Goal: Task Accomplishment & Management: Manage account settings

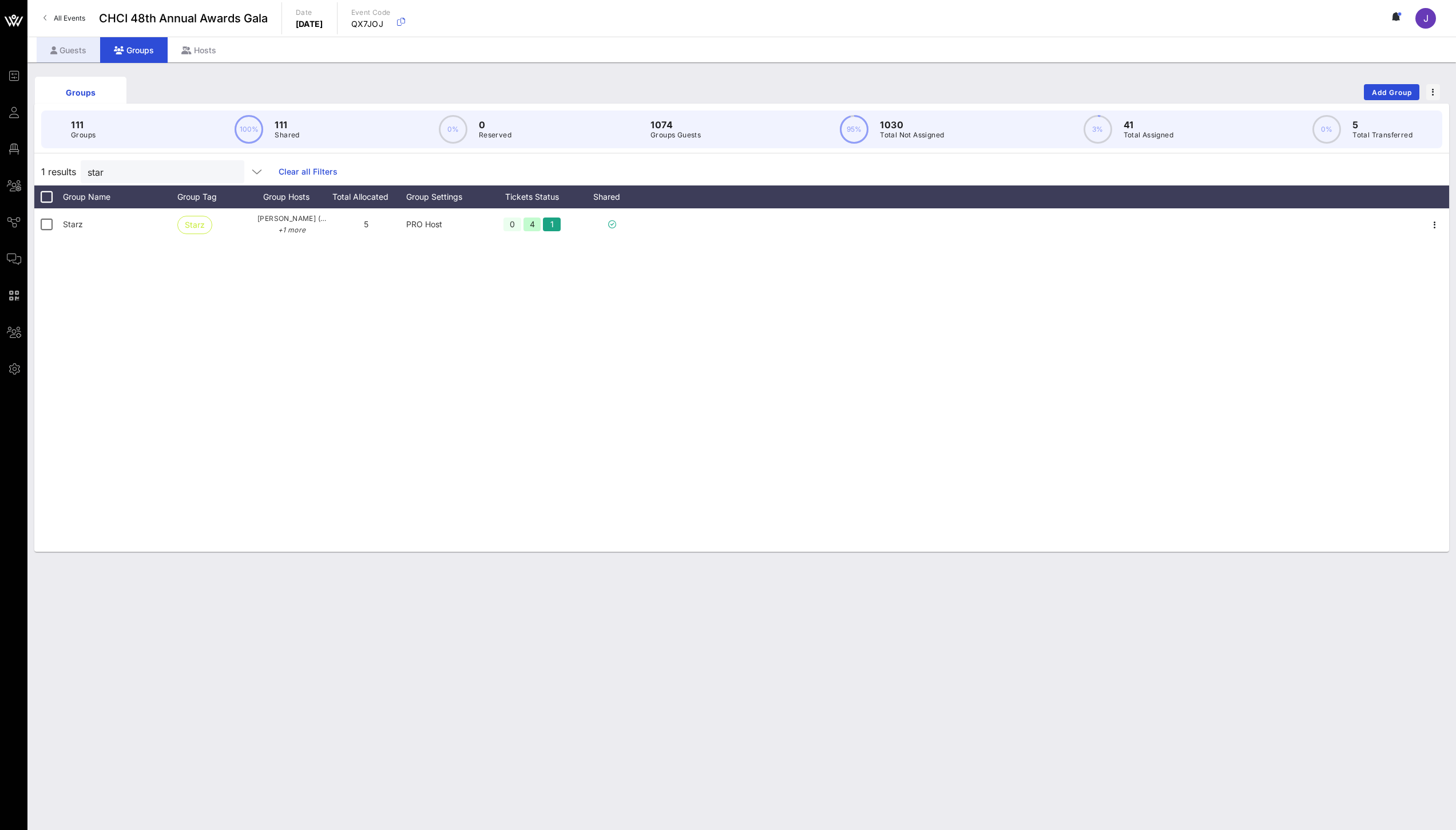
click at [64, 53] on div "Guests" at bounding box center [68, 50] width 64 height 25
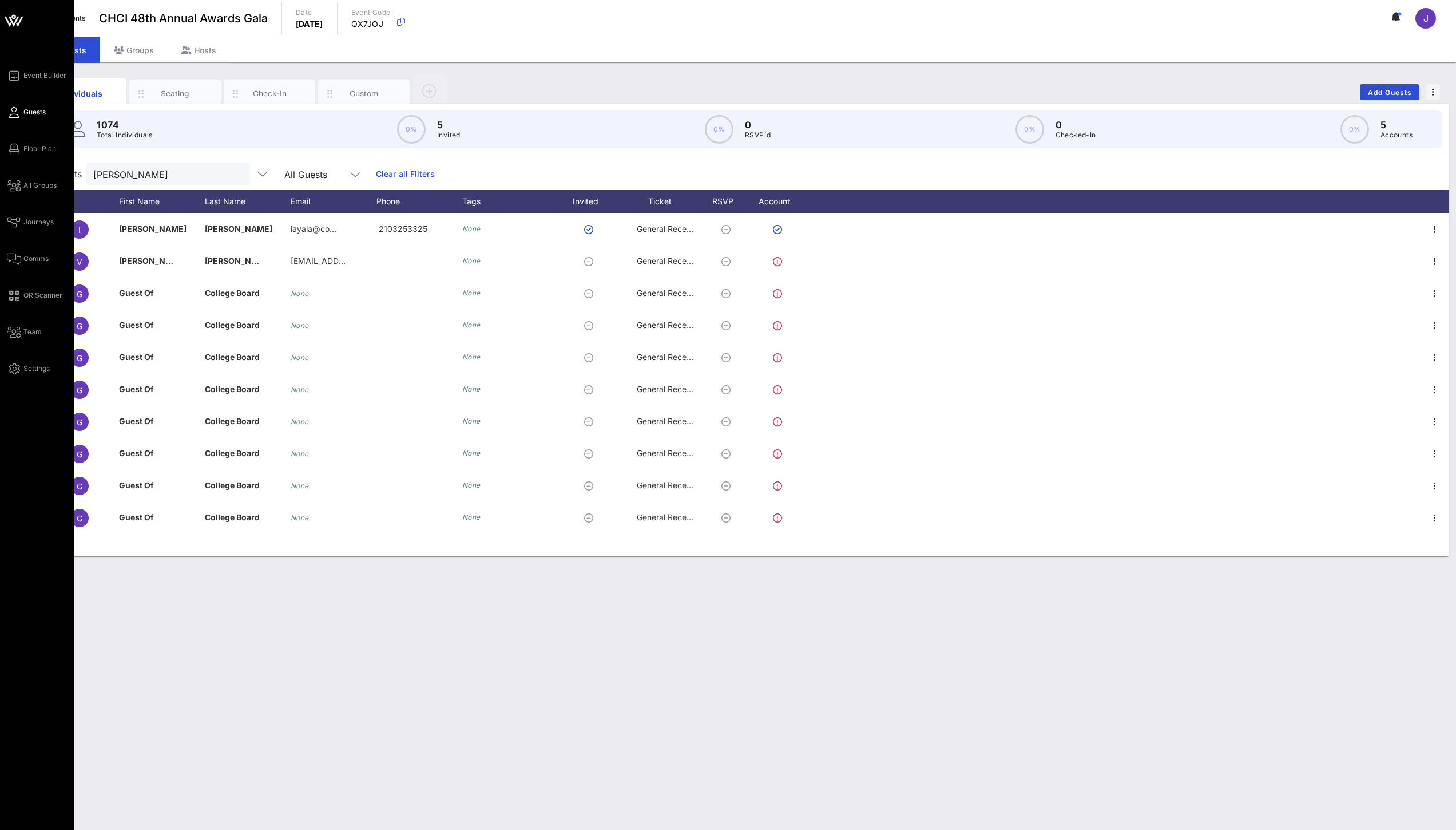
click at [33, 112] on span "Guests" at bounding box center [35, 112] width 22 height 10
click at [35, 181] on span "All Groups" at bounding box center [40, 185] width 33 height 10
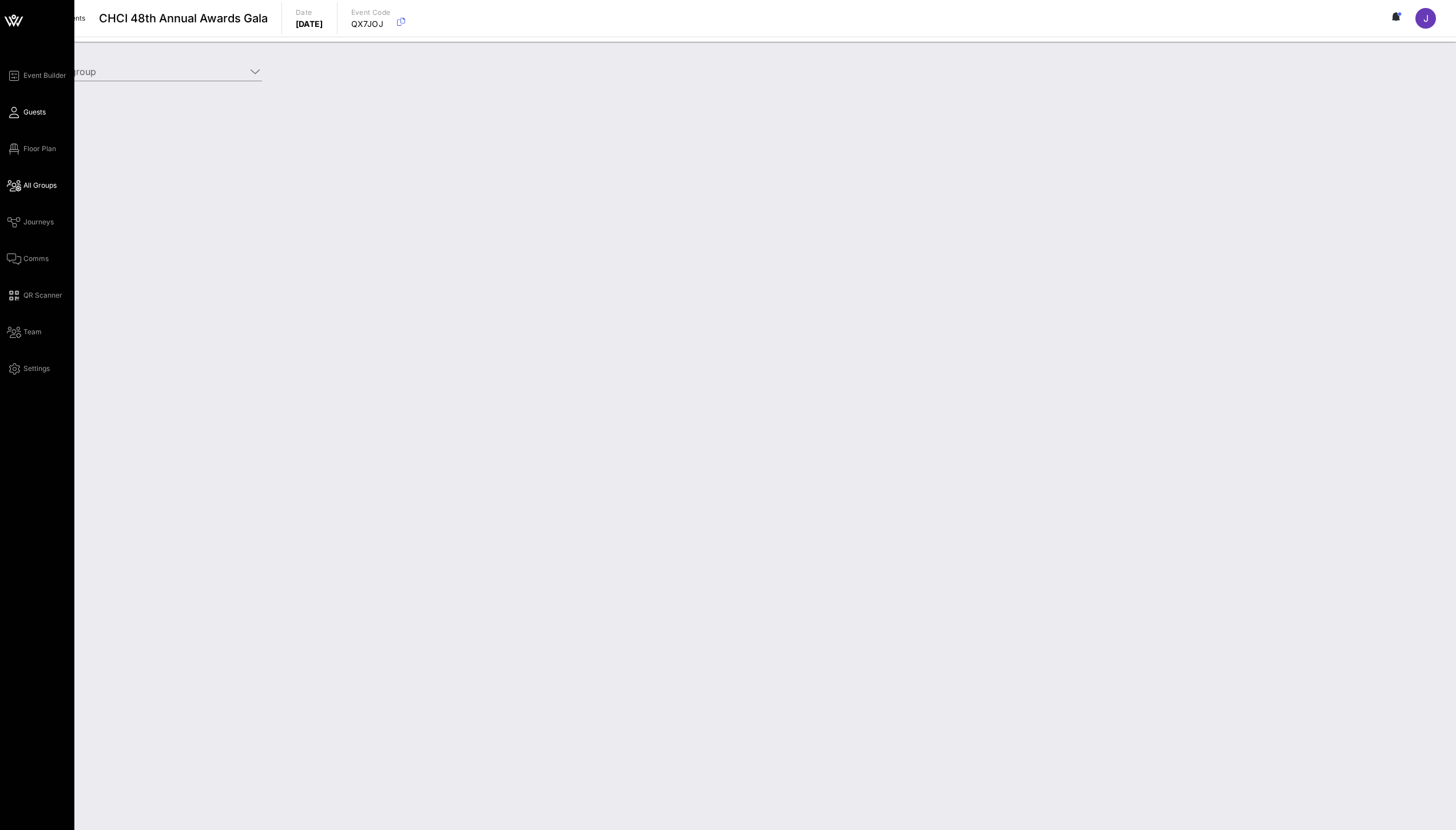
click at [37, 110] on span "Guests" at bounding box center [35, 112] width 22 height 10
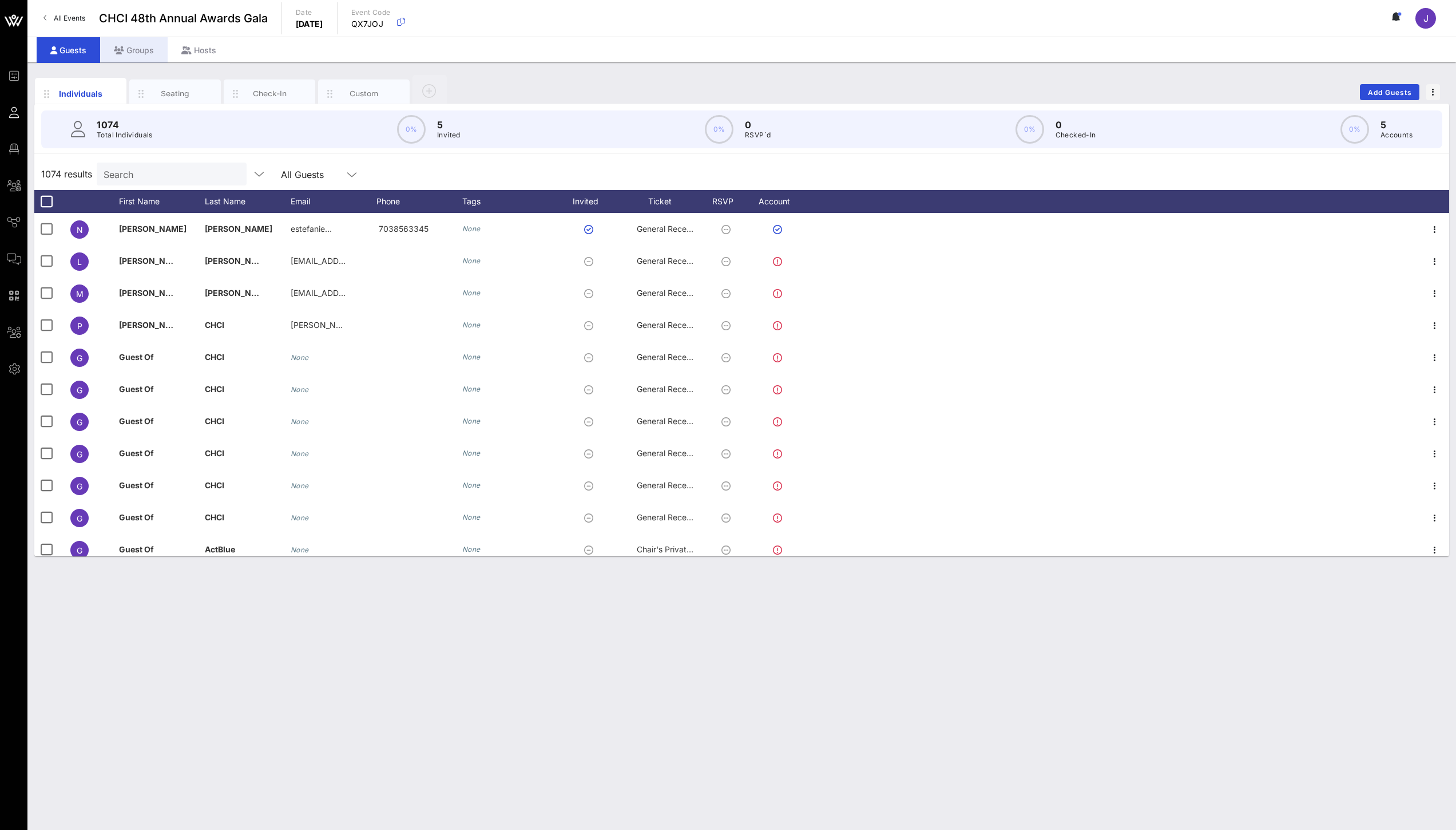
click at [146, 52] on div "Groups" at bounding box center [133, 50] width 67 height 25
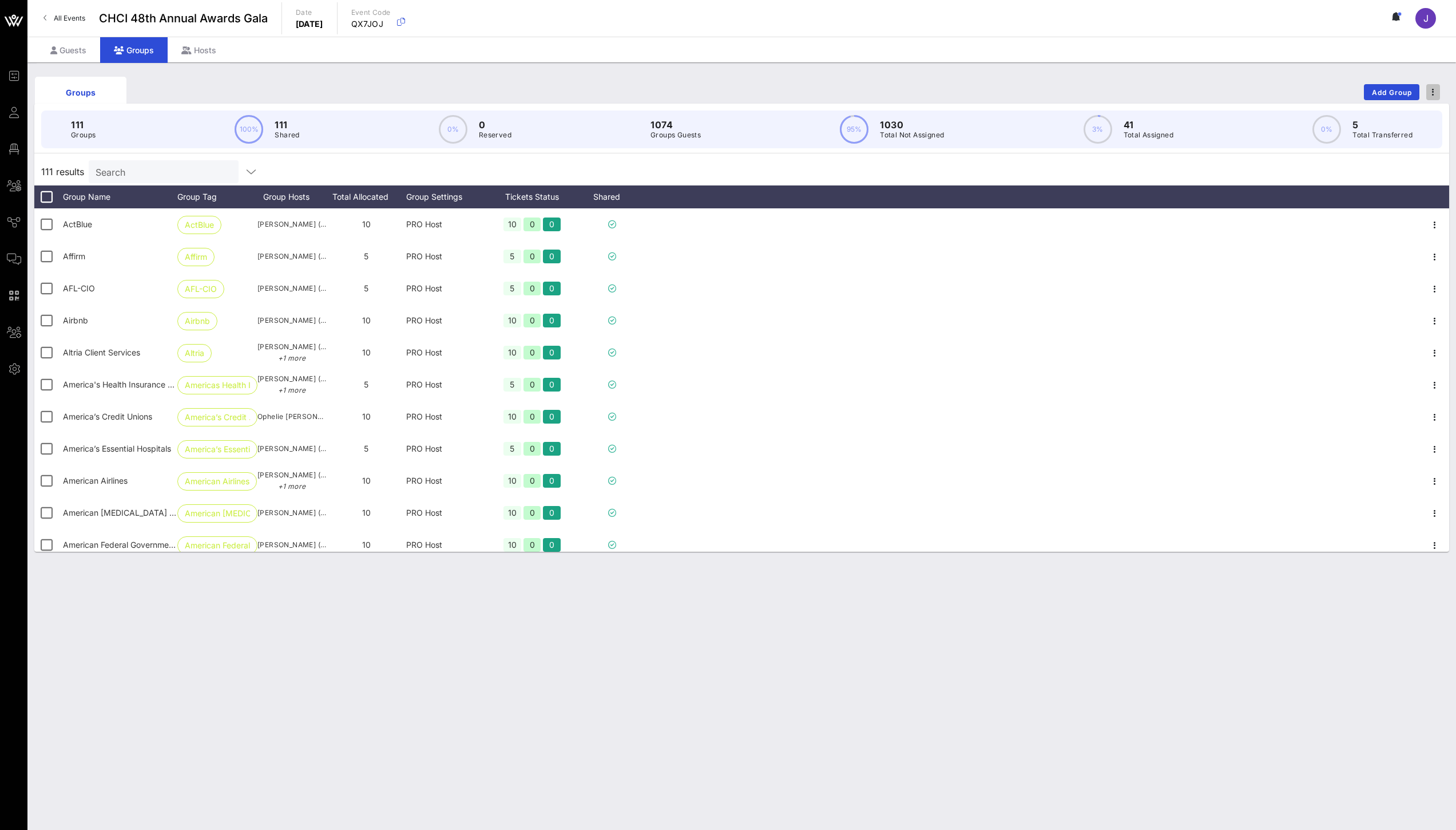
click at [1431, 93] on span "button" at bounding box center [1433, 92] width 14 height 8
click at [1428, 115] on div "Export To CSV" at bounding box center [1414, 111] width 50 height 9
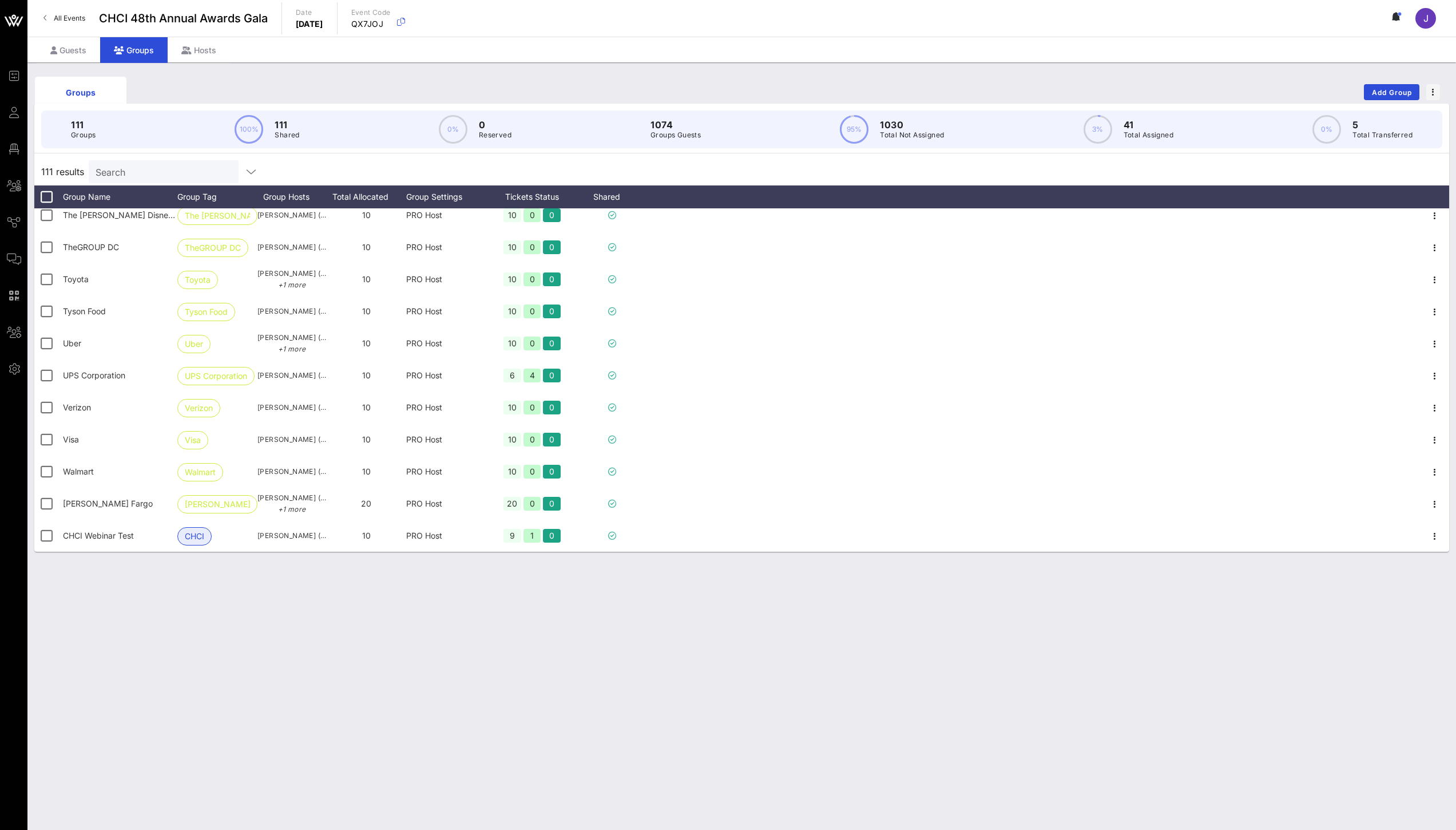
scroll to position [3214, 0]
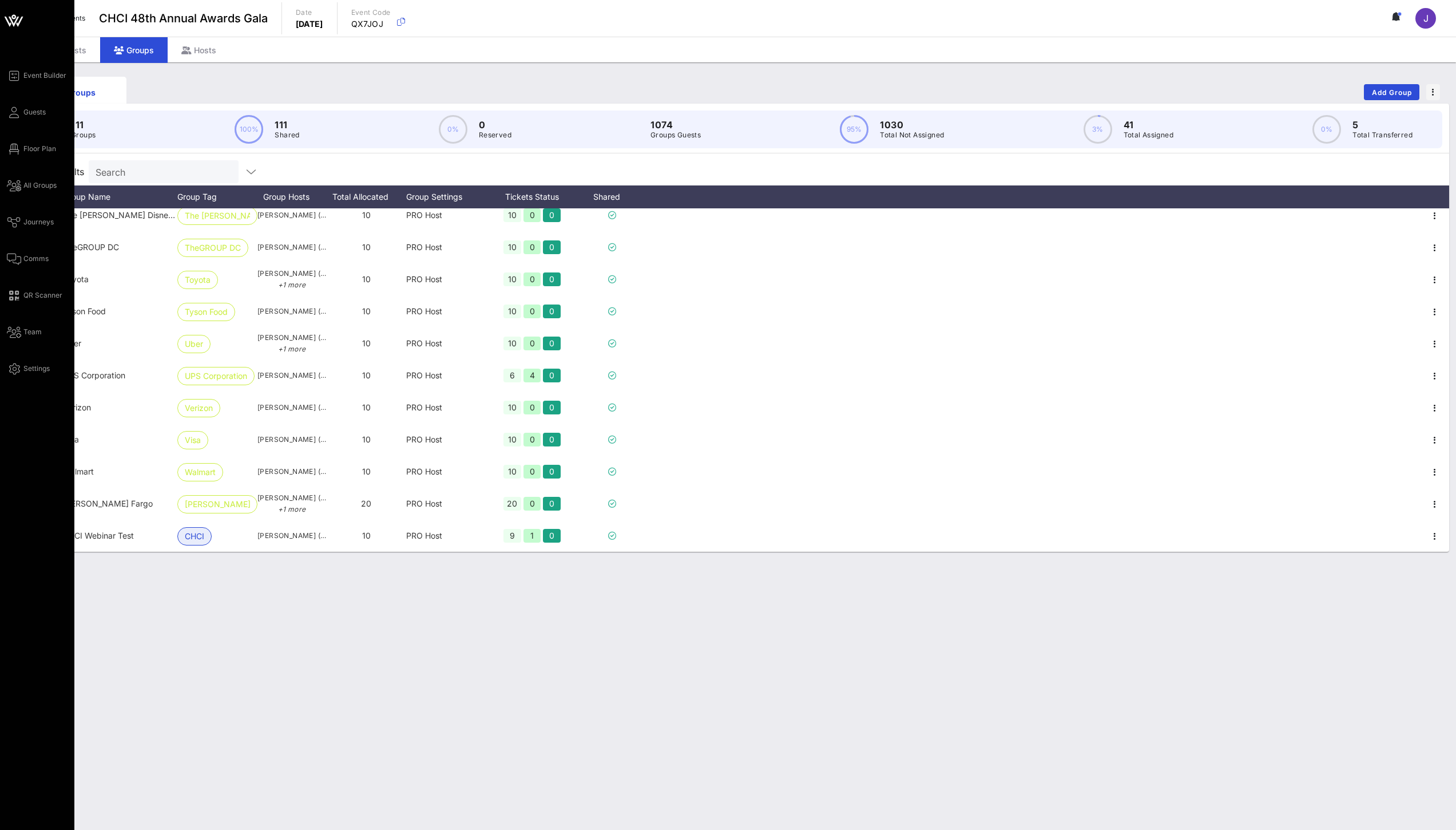
click at [25, 141] on div "Event Builder Guests Floor Plan All Groups Journeys Comms QR Scanner Team Setti…" at bounding box center [40, 222] width 67 height 307
click at [24, 146] on span "Floor Plan" at bounding box center [40, 149] width 33 height 10
